Goal: Task Accomplishment & Management: Manage account settings

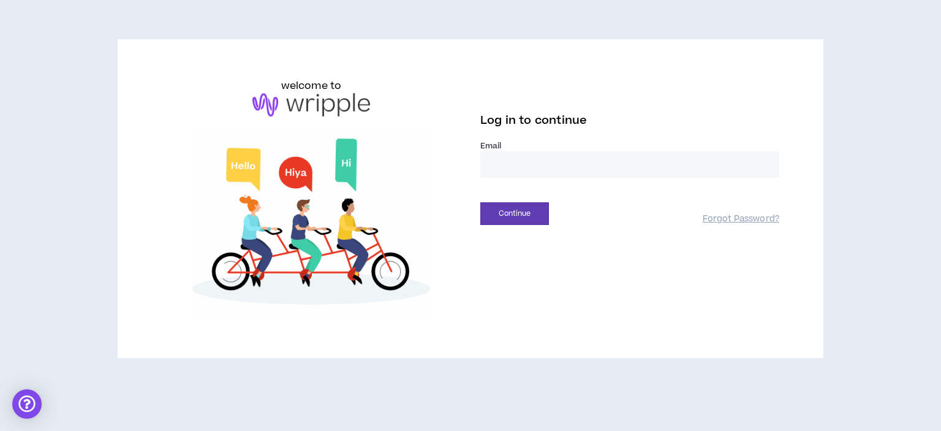
click at [579, 165] on input "email" at bounding box center [629, 164] width 299 height 26
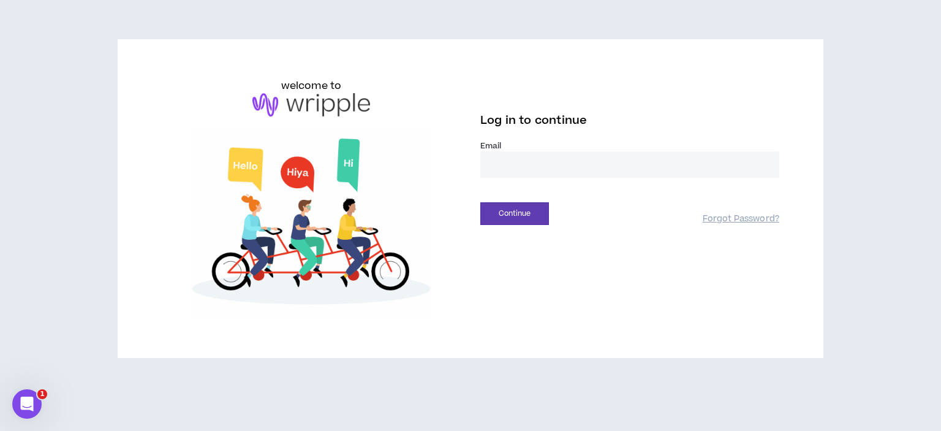
type input "**********"
click at [520, 217] on button "Continue" at bounding box center [514, 213] width 69 height 23
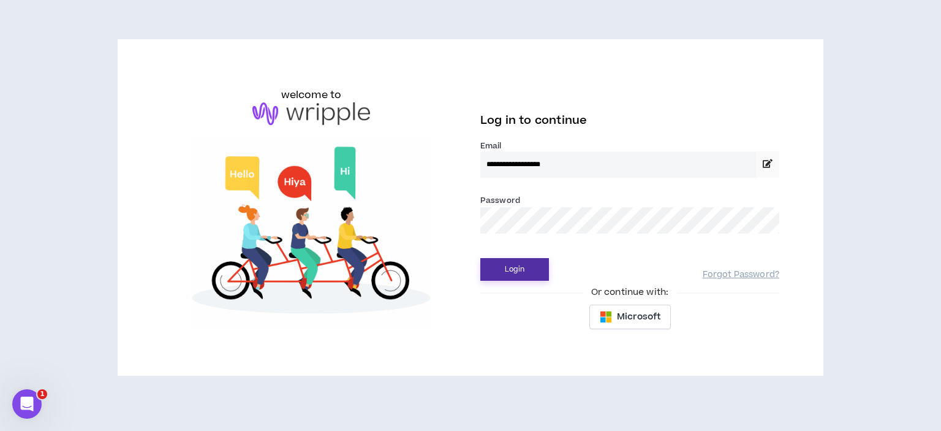
click at [531, 271] on button "Login" at bounding box center [514, 269] width 69 height 23
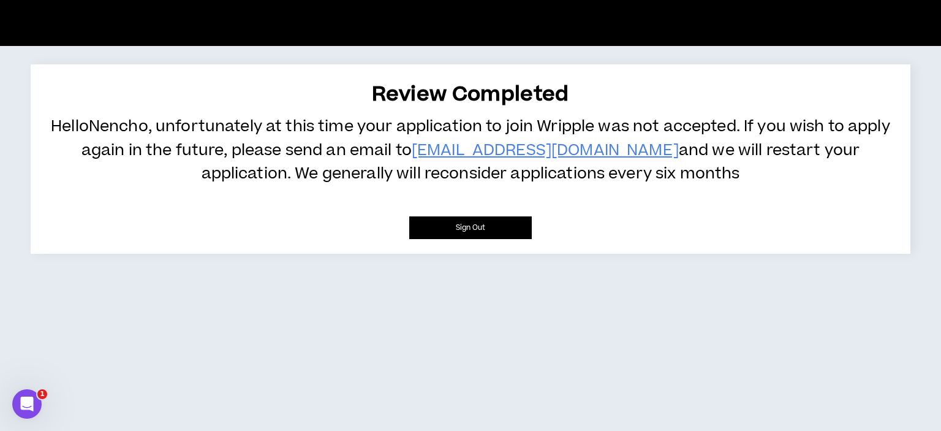
click at [444, 219] on button "Sign Out" at bounding box center [470, 227] width 123 height 23
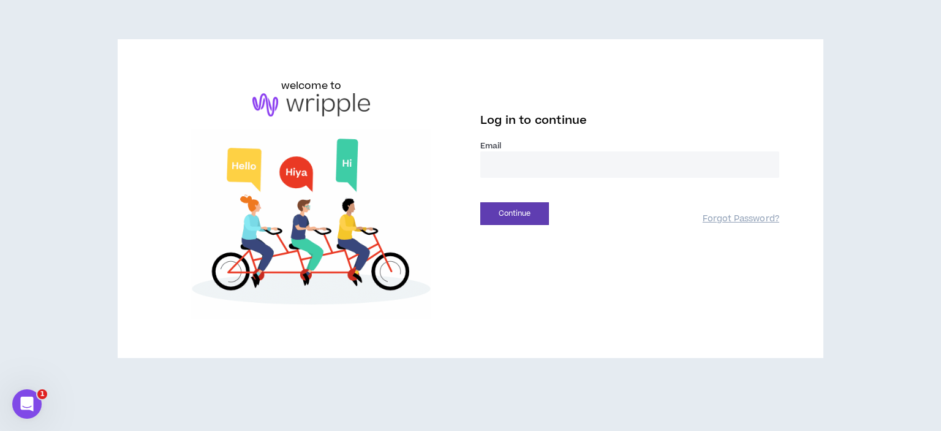
click at [505, 166] on input "email" at bounding box center [629, 164] width 299 height 26
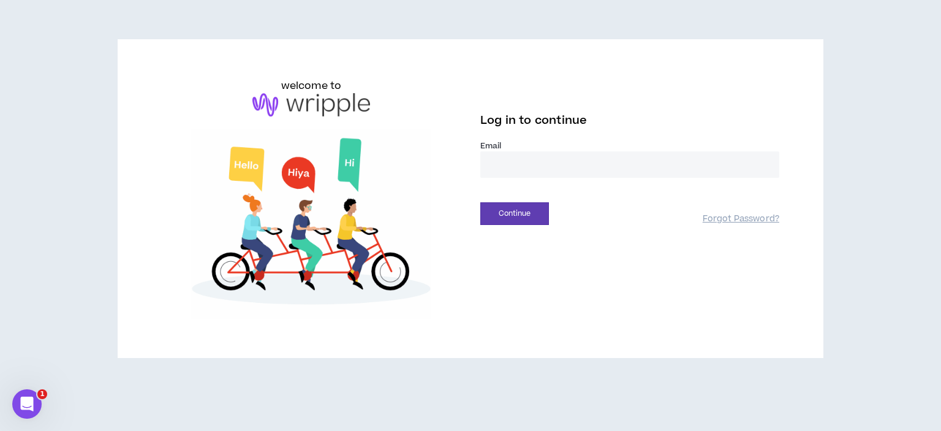
type input "**********"
click at [515, 208] on button "Continue" at bounding box center [514, 213] width 69 height 23
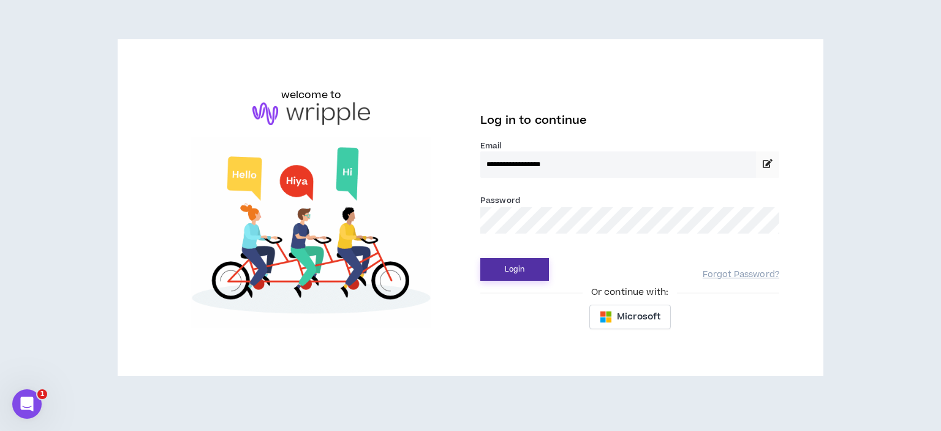
click at [480, 258] on button "Login" at bounding box center [514, 269] width 69 height 23
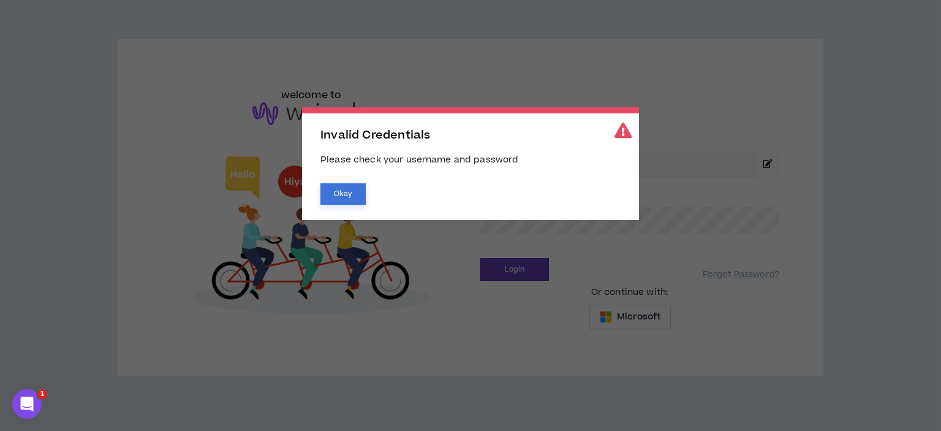
click at [334, 194] on button "Okay" at bounding box center [342, 193] width 45 height 21
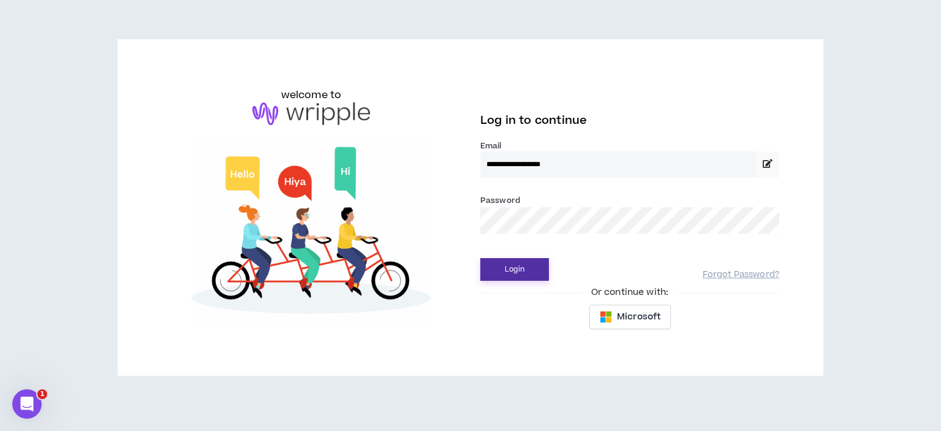
click at [507, 265] on button "Login" at bounding box center [514, 269] width 69 height 23
